Goal: Task Accomplishment & Management: Use online tool/utility

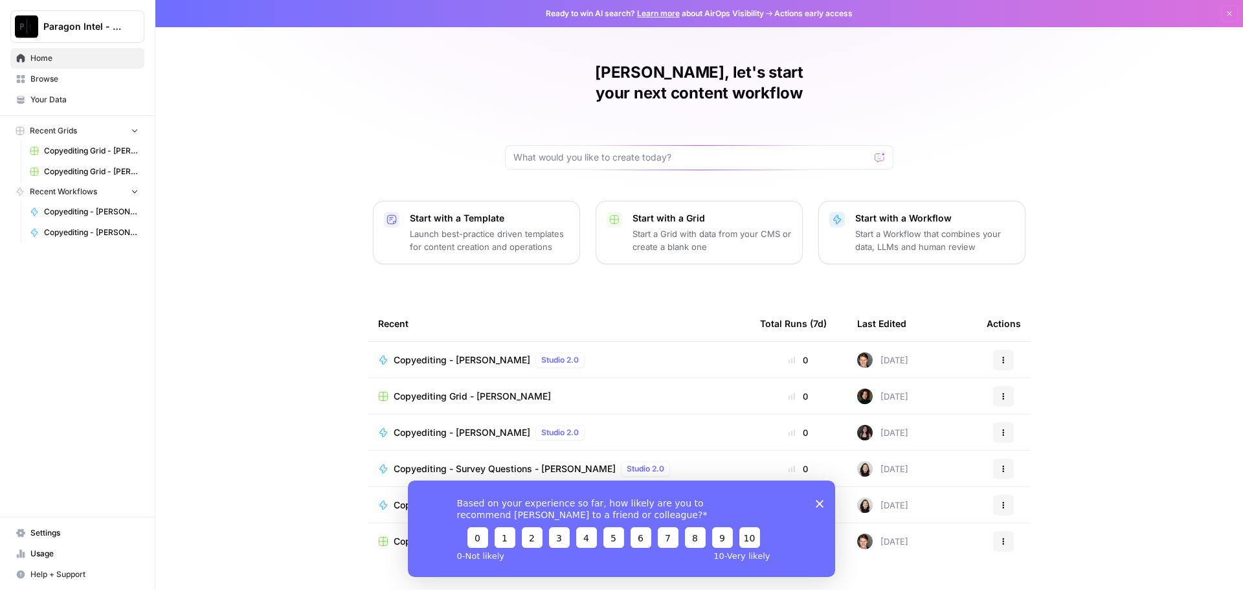
click at [74, 82] on span "Browse" at bounding box center [84, 79] width 108 height 12
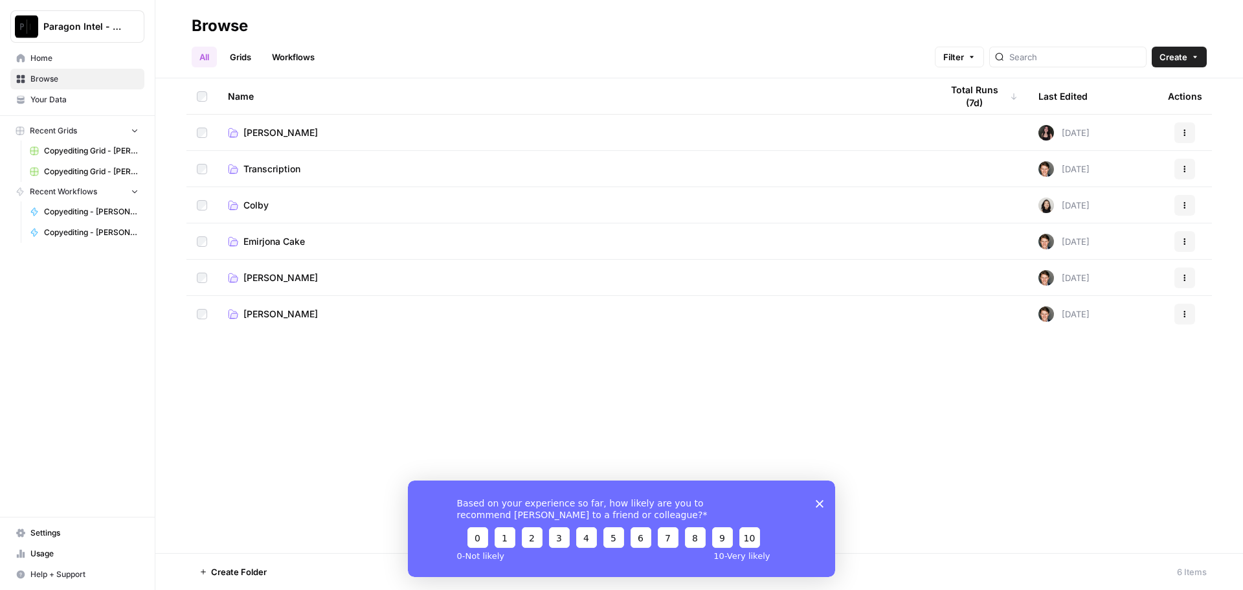
click at [304, 276] on span "[PERSON_NAME]" at bounding box center [280, 277] width 74 height 13
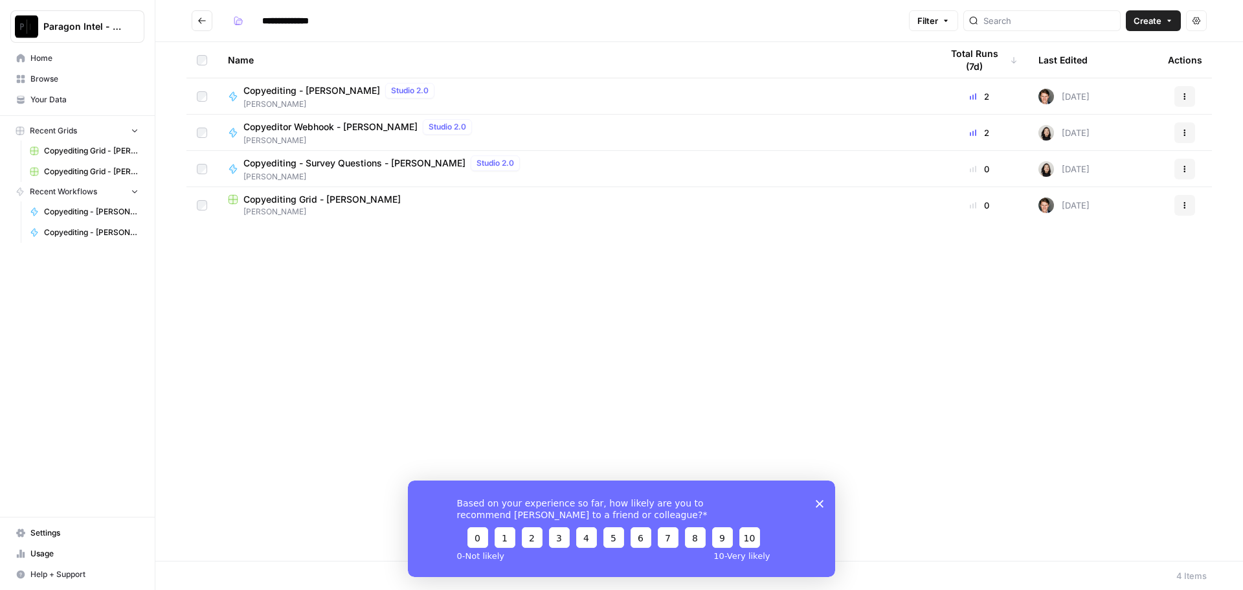
click at [271, 97] on div "Copyediting - [PERSON_NAME] Studio 2.0" at bounding box center [341, 91] width 196 height 16
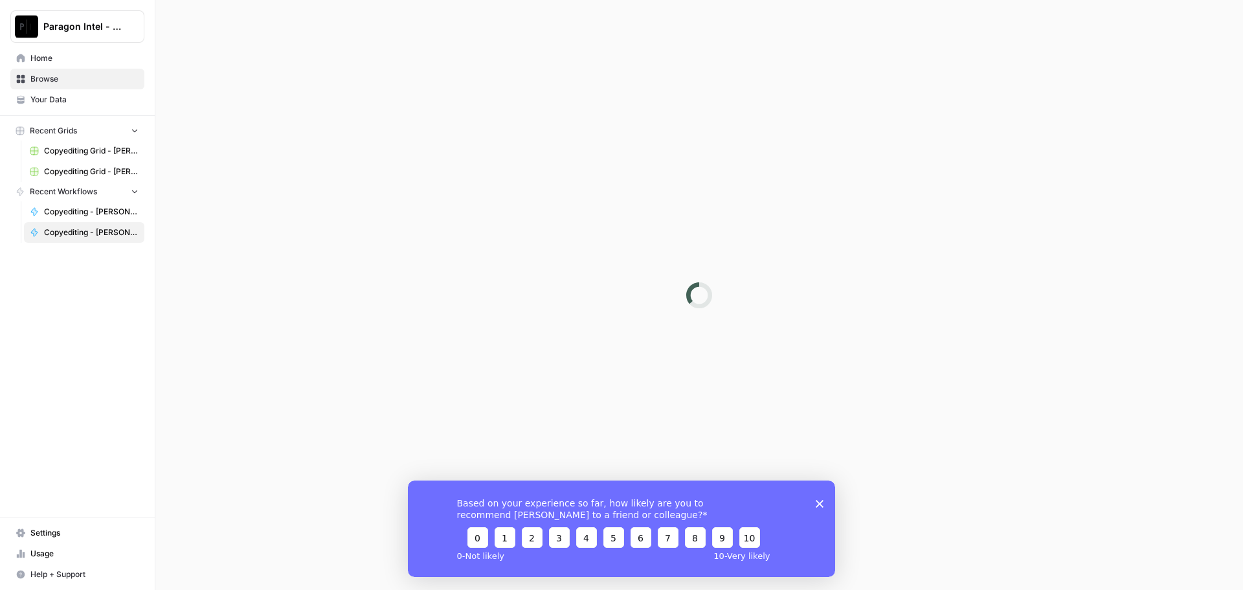
click at [271, 97] on div at bounding box center [699, 295] width 1088 height 590
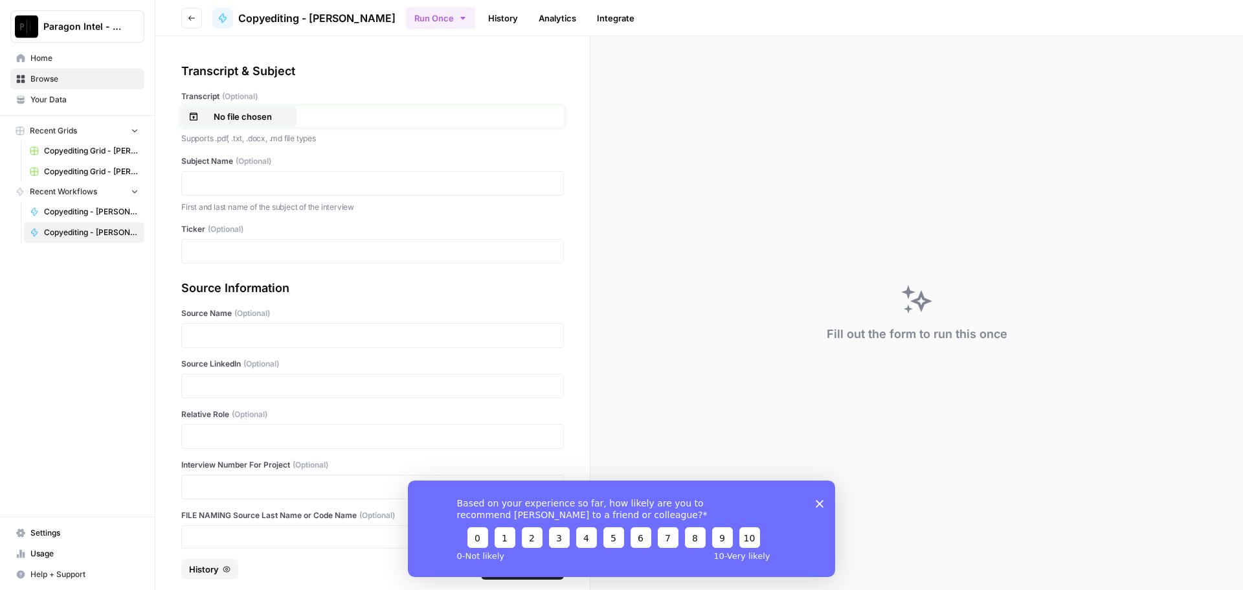
click at [238, 113] on p "No file chosen" at bounding box center [242, 116] width 83 height 13
click at [820, 508] on div "Based on your experience so far, how likely are you to recommend [PERSON_NAME] …" at bounding box center [621, 528] width 427 height 96
drag, startPoint x: 822, startPoint y: 503, endPoint x: 811, endPoint y: 497, distance: 13.0
click at [822, 502] on icon "Close survey" at bounding box center [820, 503] width 8 height 8
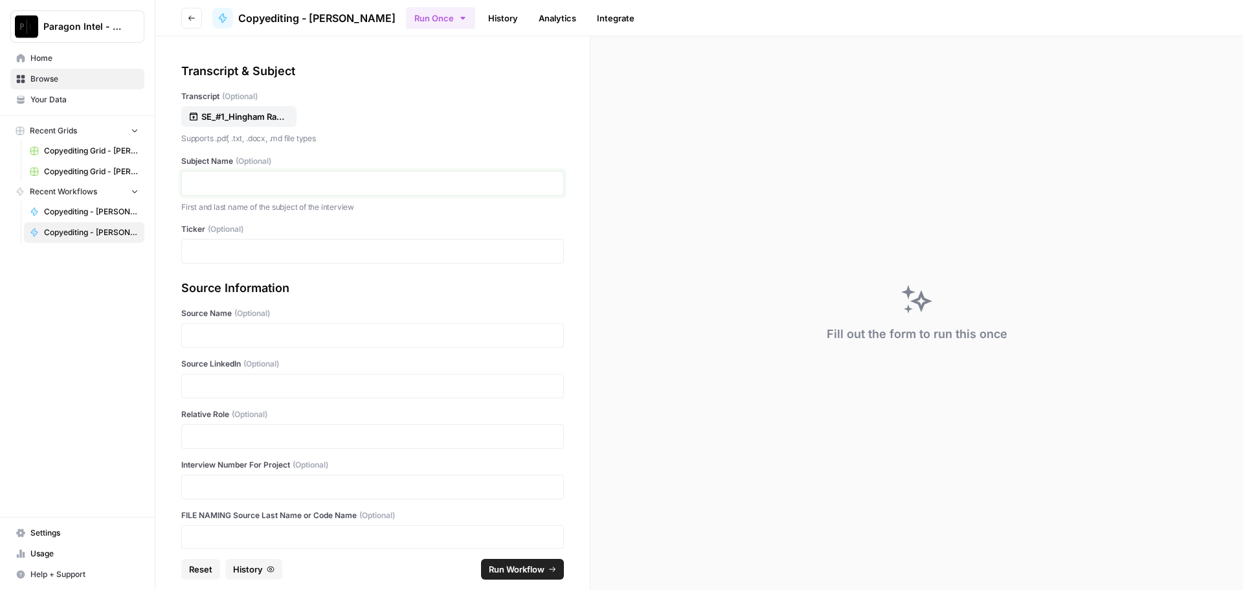
click at [254, 179] on p at bounding box center [373, 183] width 366 height 13
click at [219, 385] on p at bounding box center [373, 385] width 366 height 13
click at [220, 427] on div at bounding box center [372, 436] width 383 height 25
click at [223, 433] on p at bounding box center [373, 436] width 366 height 13
click at [513, 572] on span "Run Workflow" at bounding box center [517, 569] width 56 height 13
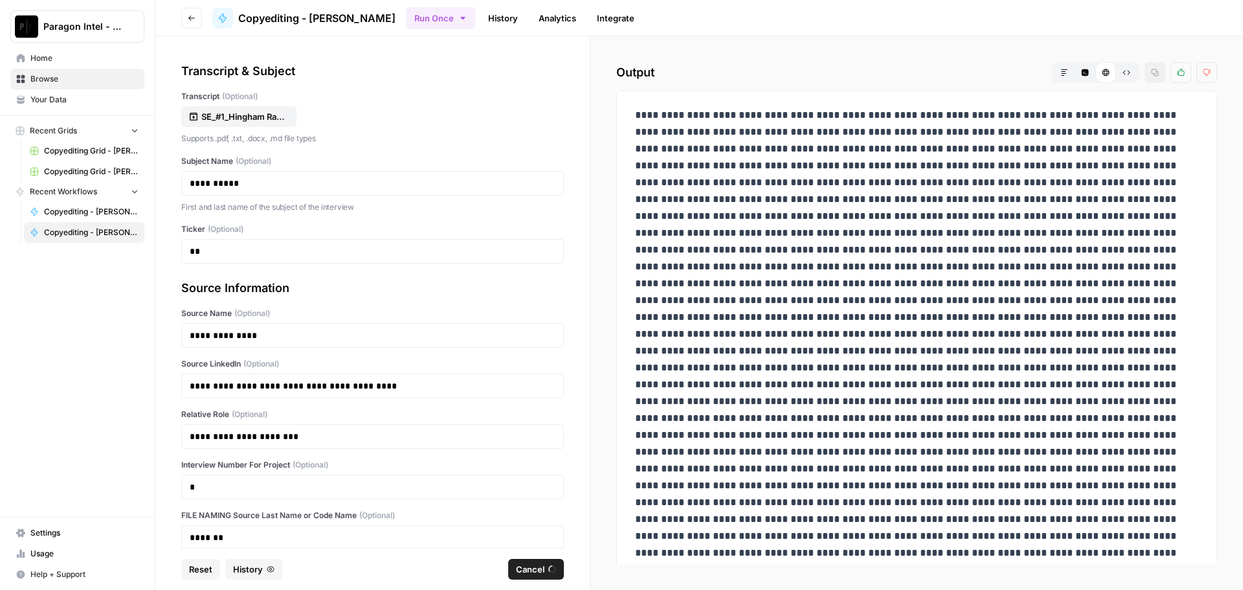
click at [54, 81] on span "Browse" at bounding box center [84, 79] width 108 height 12
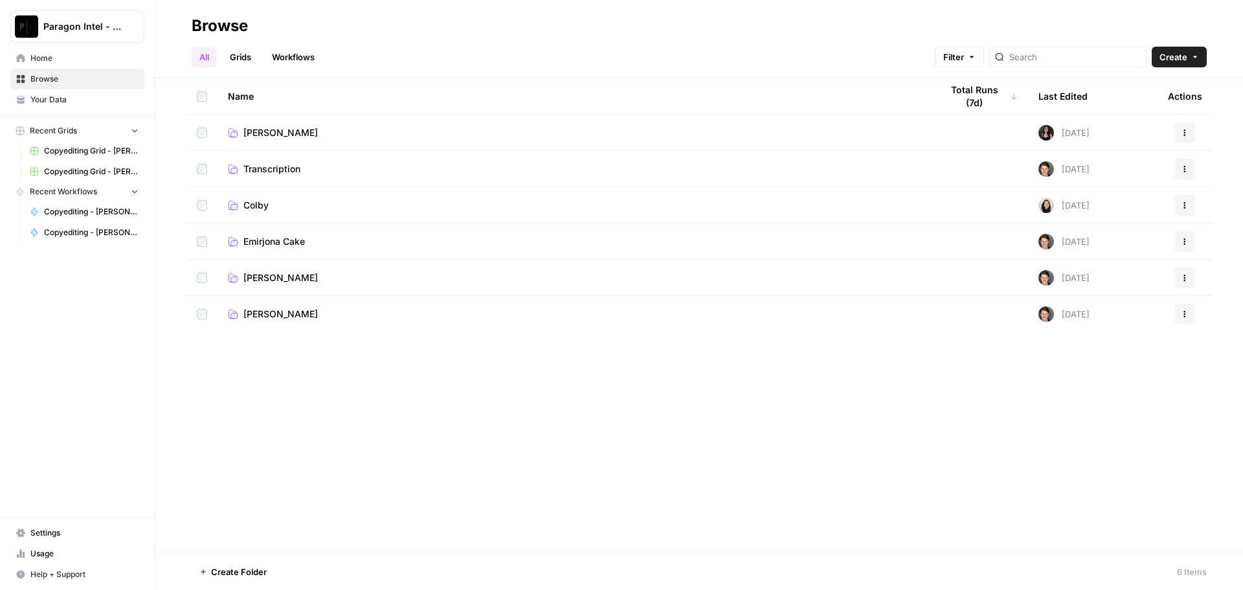
click at [43, 82] on span "Browse" at bounding box center [84, 79] width 108 height 12
click at [293, 278] on span "[PERSON_NAME]" at bounding box center [280, 277] width 74 height 13
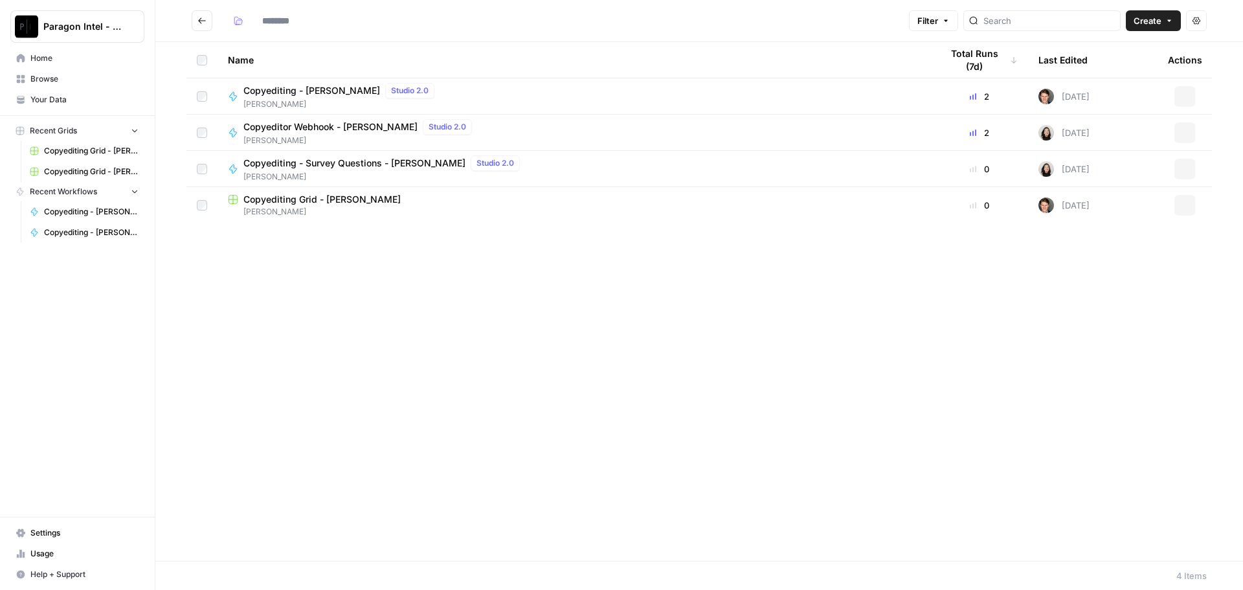
type input "**********"
click at [262, 98] on span "[PERSON_NAME]" at bounding box center [341, 104] width 196 height 12
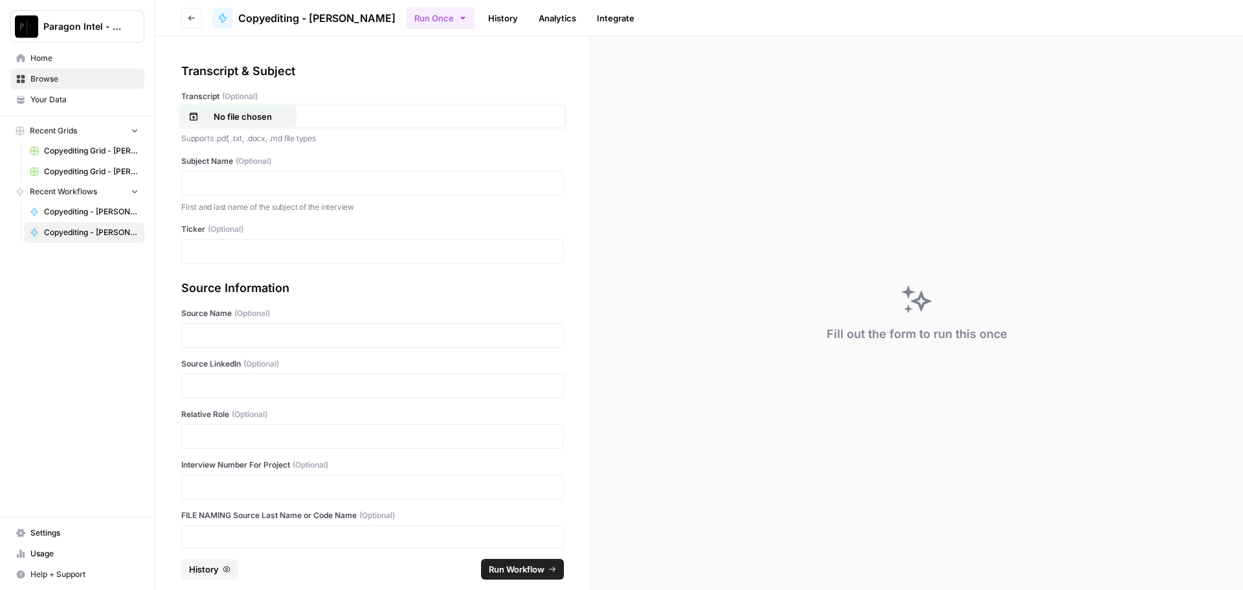
click at [236, 122] on p "No file chosen" at bounding box center [242, 116] width 83 height 13
click at [241, 184] on p at bounding box center [373, 183] width 366 height 13
drag, startPoint x: 210, startPoint y: 384, endPoint x: 216, endPoint y: 396, distance: 13.6
click at [211, 384] on p at bounding box center [373, 385] width 366 height 13
click at [214, 435] on p at bounding box center [373, 436] width 366 height 13
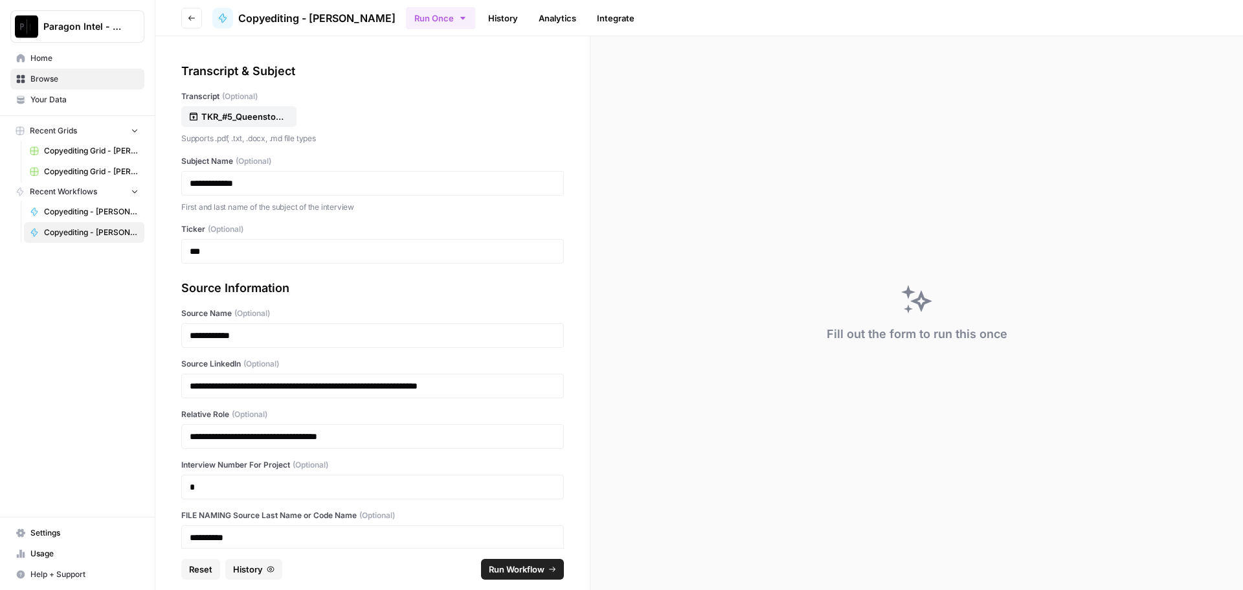
click at [529, 575] on span "Run Workflow" at bounding box center [517, 569] width 56 height 13
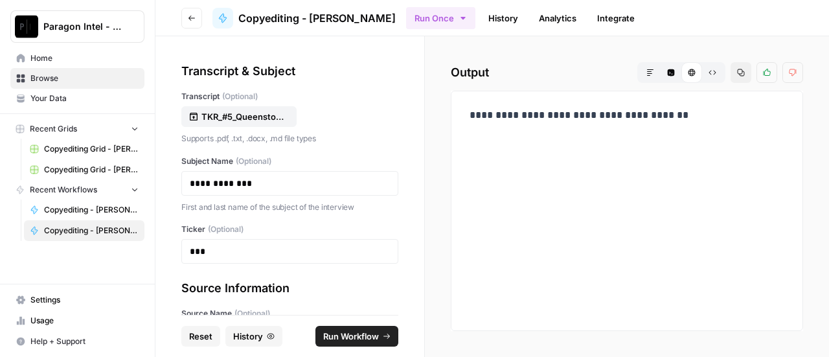
click at [69, 63] on span "Home" at bounding box center [84, 58] width 108 height 12
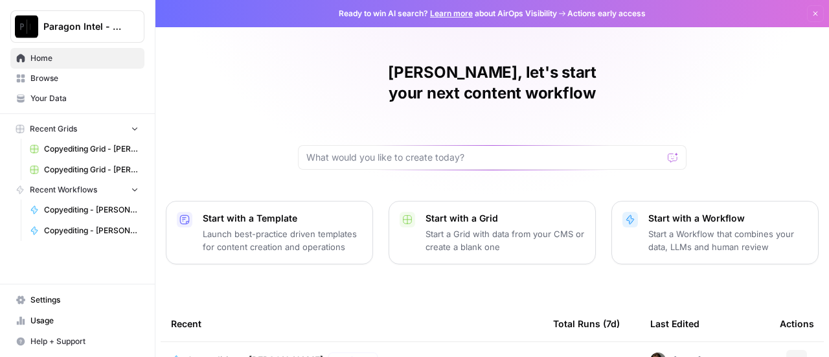
click at [66, 80] on span "Browse" at bounding box center [84, 79] width 108 height 12
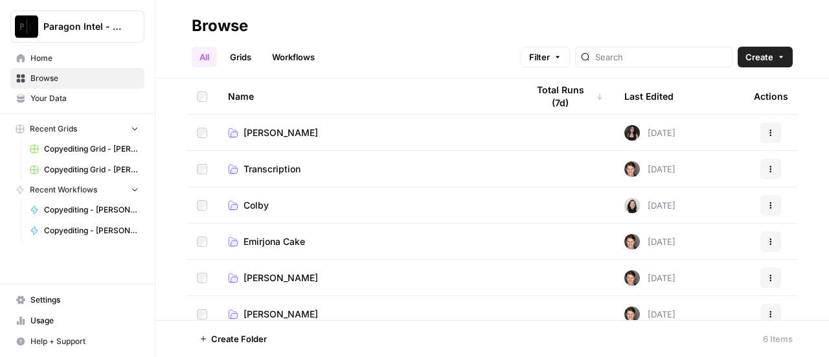
click at [262, 267] on td "[PERSON_NAME]" at bounding box center [367, 278] width 299 height 36
click at [264, 275] on span "[PERSON_NAME]" at bounding box center [280, 277] width 74 height 13
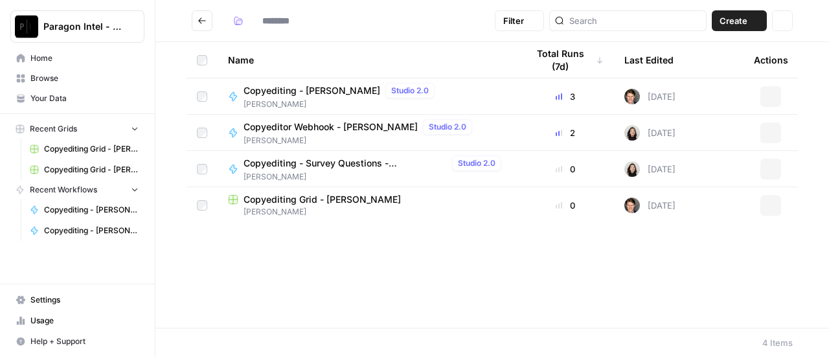
type input "**********"
click at [283, 207] on span "[PERSON_NAME]" at bounding box center [367, 212] width 278 height 12
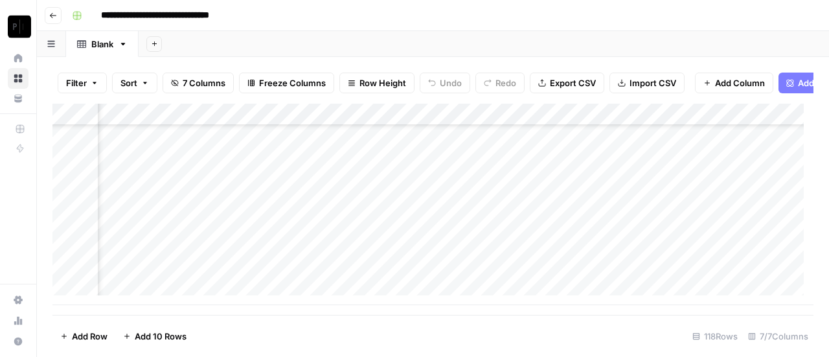
scroll to position [2448, 265]
click at [696, 273] on div "Add Column" at bounding box center [432, 204] width 761 height 201
